Goal: Transaction & Acquisition: Purchase product/service

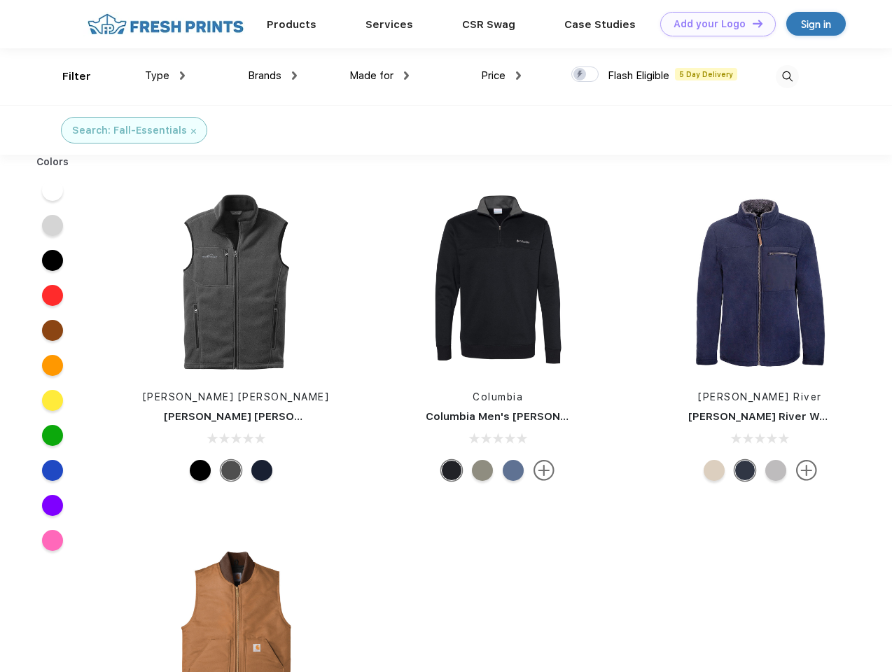
click at [713, 24] on link "Add your Logo Design Tool" at bounding box center [719, 24] width 116 height 25
click at [0, 0] on div "Design Tool" at bounding box center [0, 0] width 0 height 0
click at [752, 23] on link "Add your Logo Design Tool" at bounding box center [719, 24] width 116 height 25
click at [67, 76] on div "Filter" at bounding box center [76, 77] width 29 height 16
click at [165, 76] on span "Type" at bounding box center [157, 75] width 25 height 13
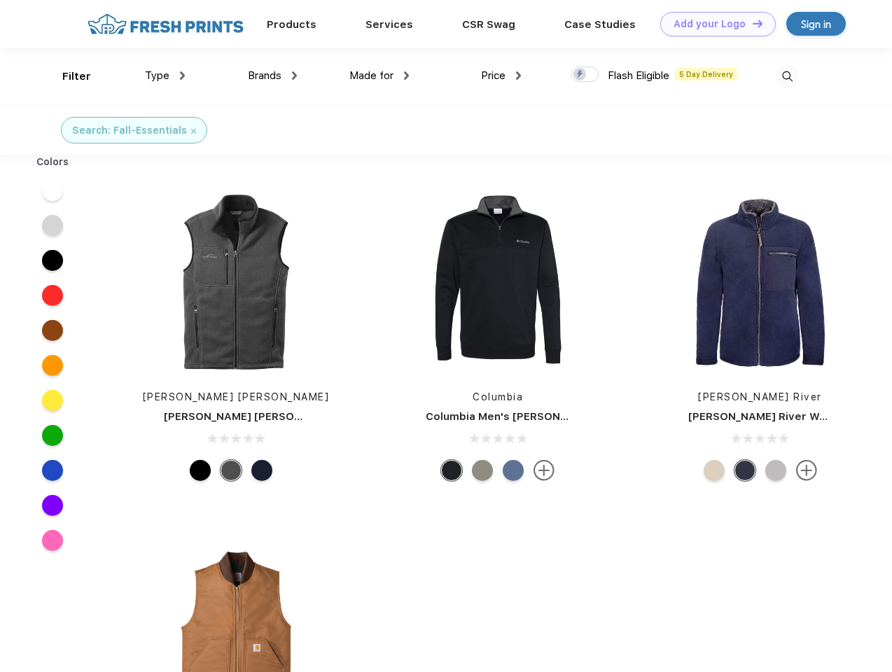
click at [272, 76] on span "Brands" at bounding box center [265, 75] width 34 height 13
click at [380, 76] on span "Made for" at bounding box center [372, 75] width 44 height 13
click at [502, 76] on span "Price" at bounding box center [493, 75] width 25 height 13
click at [586, 75] on div at bounding box center [585, 74] width 27 height 15
click at [581, 75] on input "checkbox" at bounding box center [576, 70] width 9 height 9
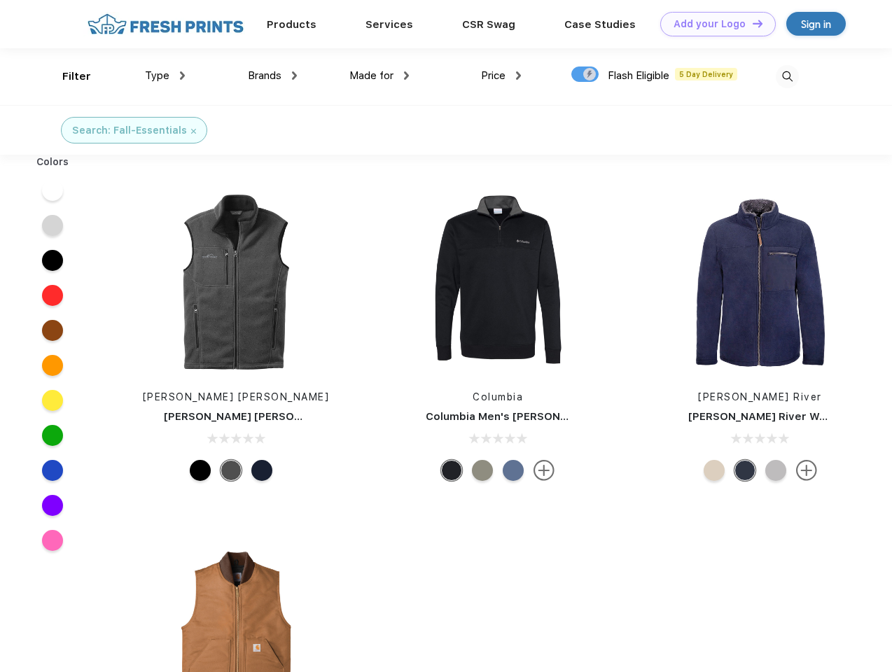
click at [787, 76] on img at bounding box center [787, 76] width 23 height 23
